Goal: Task Accomplishment & Management: Manage account settings

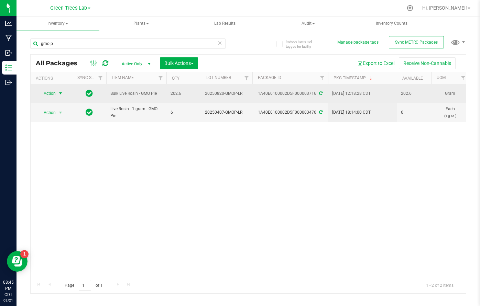
type input "gmo p"
click at [59, 92] on span "select" at bounding box center [61, 94] width 6 height 6
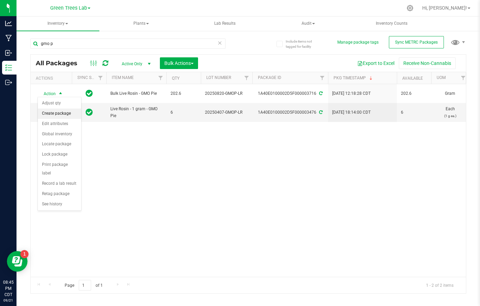
click at [58, 117] on li "Create package" at bounding box center [59, 114] width 43 height 10
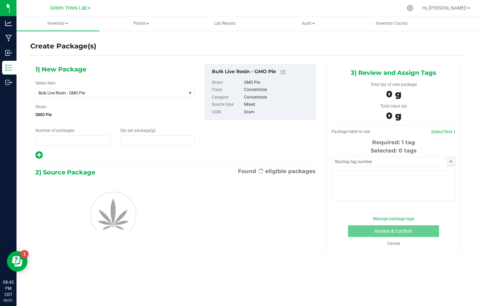
type input "1"
type input "0.0000"
type input "0"
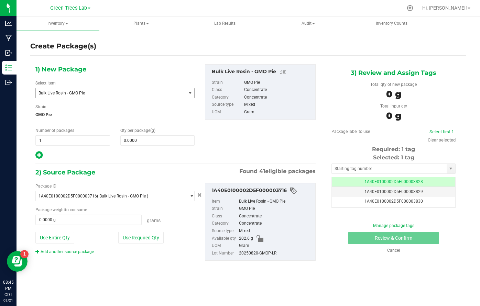
click at [131, 88] on span "Bulk Live Rosin - GMO Pie" at bounding box center [111, 93] width 150 height 10
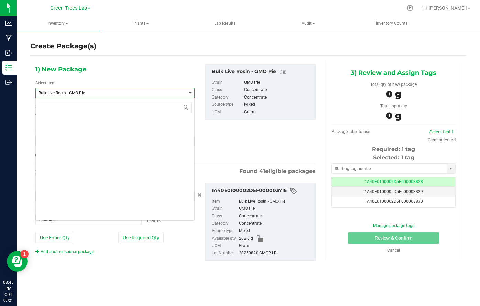
scroll to position [1338, 0]
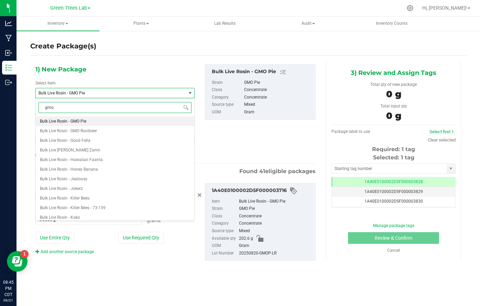
type input "gmo p"
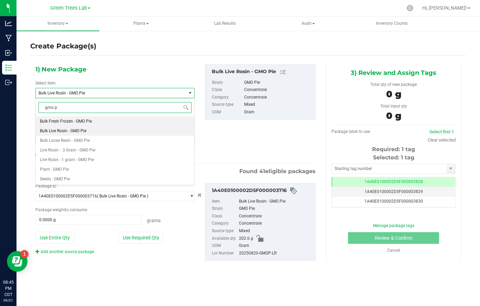
scroll to position [0, 0]
click at [92, 158] on span "Live Rosin - 1 gram - GMO Pie" at bounding box center [67, 159] width 54 height 5
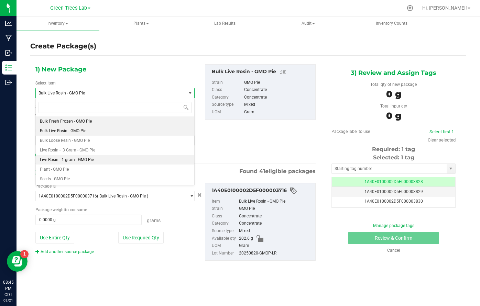
type input "0"
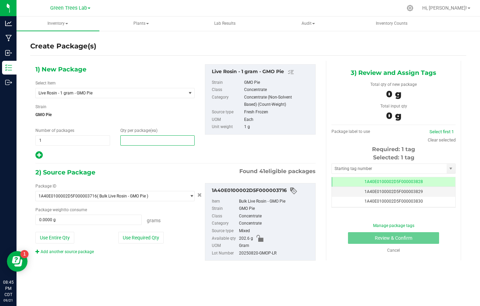
click at [134, 142] on span at bounding box center [157, 140] width 75 height 10
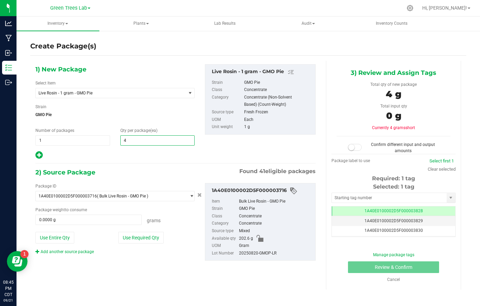
type input "41"
click at [137, 238] on button "Use Required Qty" at bounding box center [140, 238] width 45 height 12
type input "41.0000 g"
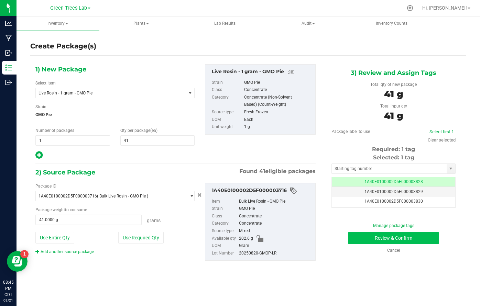
click at [433, 237] on button "Review & Confirm" at bounding box center [393, 238] width 91 height 12
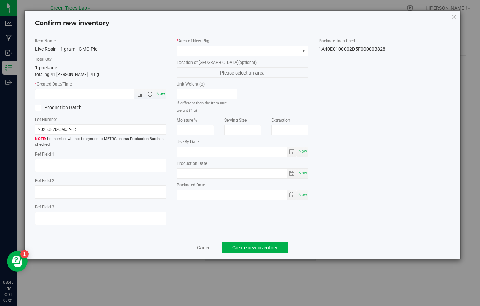
click at [159, 96] on span "Now" at bounding box center [161, 94] width 12 height 10
type input "[DATE] 8:45 PM"
click at [193, 47] on span at bounding box center [238, 51] width 122 height 10
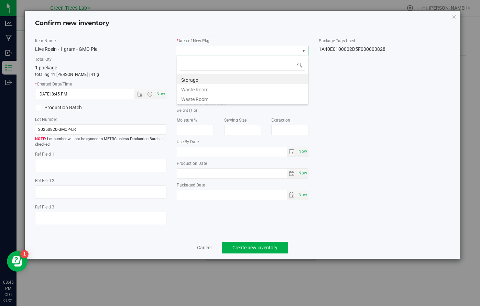
scroll to position [10, 131]
click at [193, 77] on li "Storage" at bounding box center [242, 79] width 131 height 10
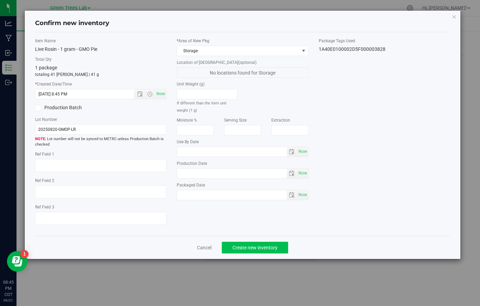
click at [246, 247] on span "Create new inventory" at bounding box center [254, 248] width 45 height 6
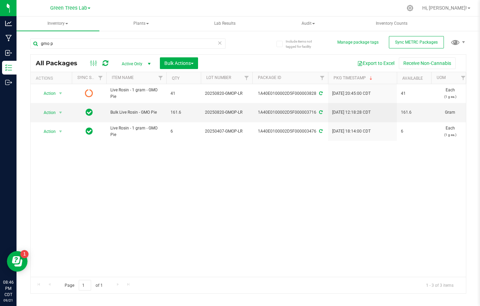
click at [262, 265] on div "Action Action Edit attributes Global inventory Lock package Print package label…" at bounding box center [248, 180] width 435 height 193
click at [78, 41] on input "gmo p" at bounding box center [127, 44] width 195 height 10
click at [83, 53] on div "pean" at bounding box center [127, 47] width 195 height 16
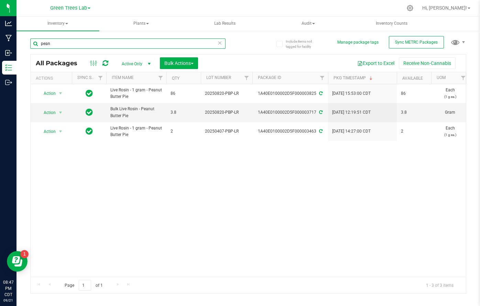
click at [83, 47] on input "pean" at bounding box center [127, 44] width 195 height 10
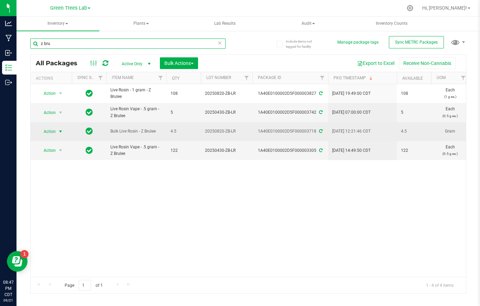
type input "z bru"
click at [59, 127] on span "select" at bounding box center [60, 132] width 9 height 10
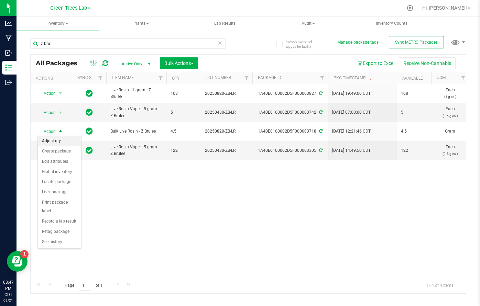
click at [58, 141] on li "Adjust qty" at bounding box center [59, 141] width 43 height 10
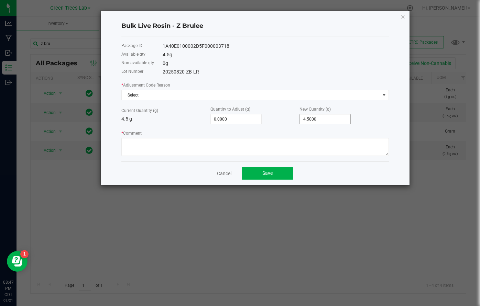
type input "4.5"
click at [312, 120] on input "4.5" at bounding box center [325, 120] width 51 height 10
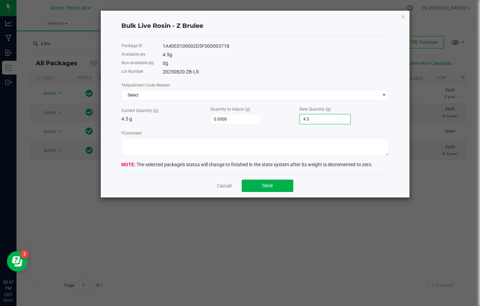
type input "-4.5000"
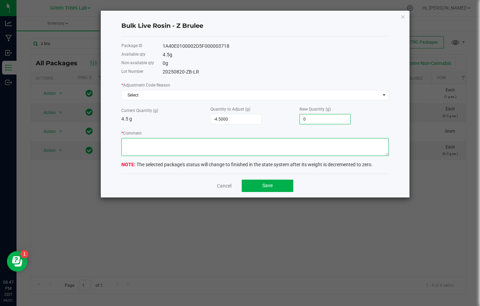
type input "0.0000"
click at [190, 149] on textarea "* Comment" at bounding box center [255, 147] width 268 height 18
type textarea "g"
type textarea "forgot to adjust for jar overage when creating single grams [DATE]"
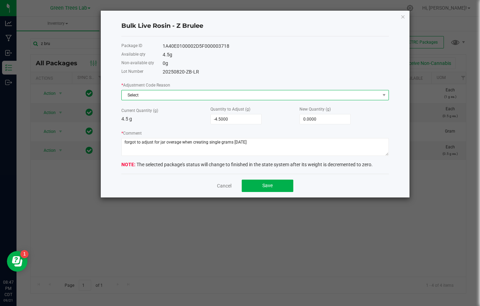
click at [217, 97] on span "Select" at bounding box center [251, 95] width 258 height 10
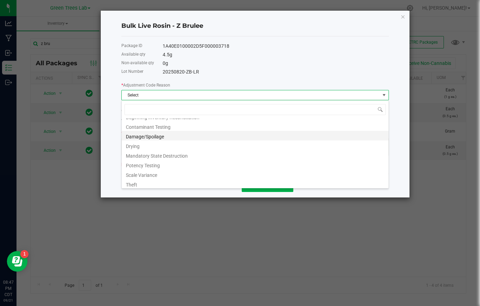
scroll to position [26, 0]
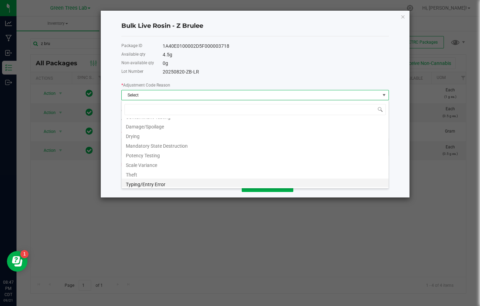
click at [148, 183] on li "Typing/Entry Error" at bounding box center [255, 184] width 267 height 10
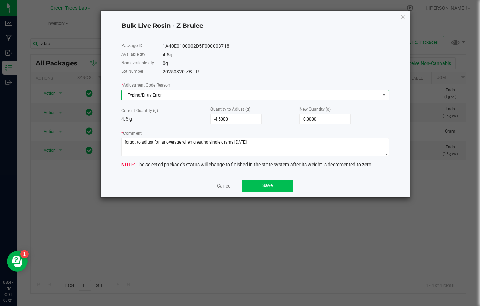
click at [264, 187] on span "Save" at bounding box center [267, 186] width 10 height 6
